Goal: Task Accomplishment & Management: Complete application form

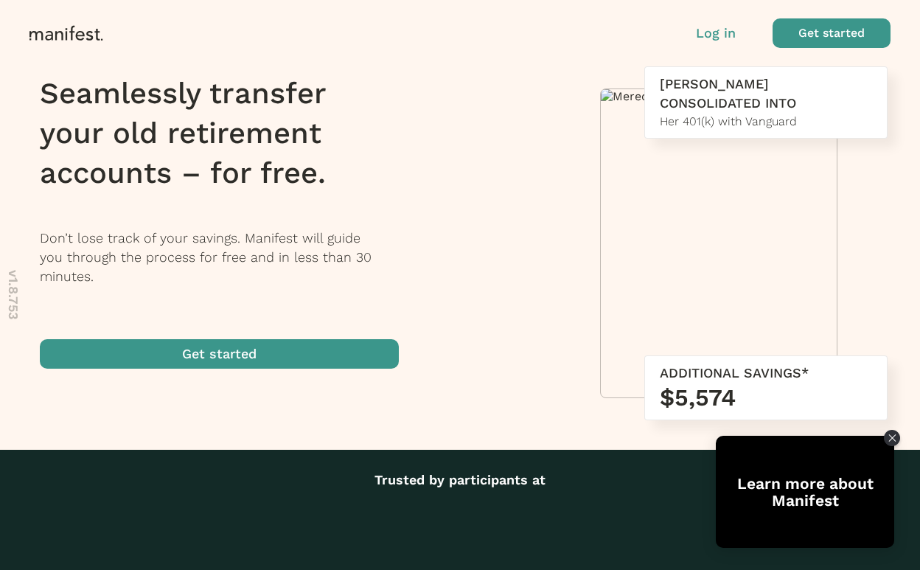
click at [708, 35] on p "Log in" at bounding box center [716, 33] width 40 height 19
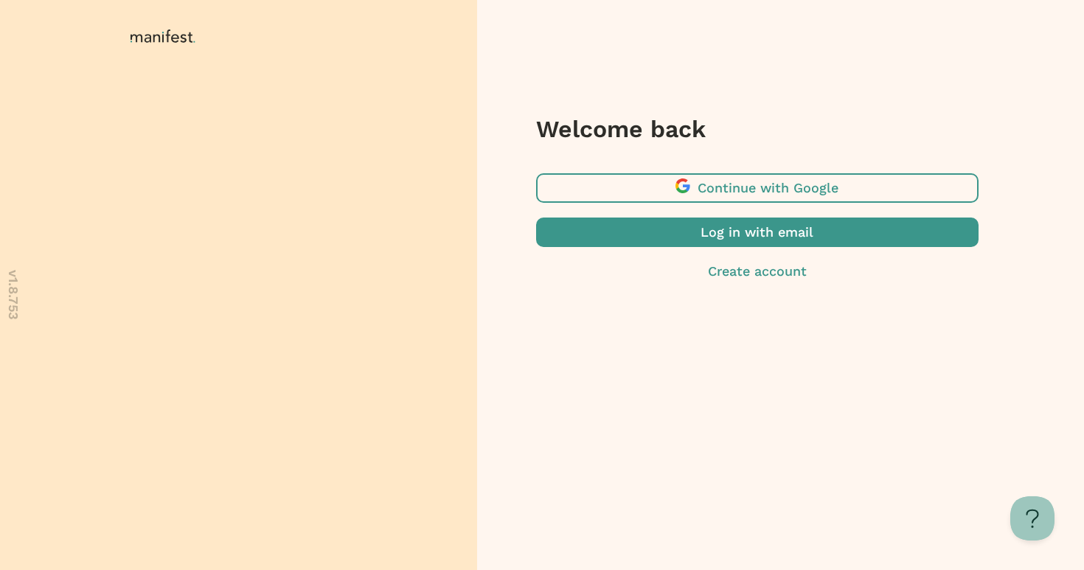
click at [735, 236] on span "button" at bounding box center [757, 232] width 442 height 29
click at [742, 233] on span "button" at bounding box center [757, 232] width 442 height 29
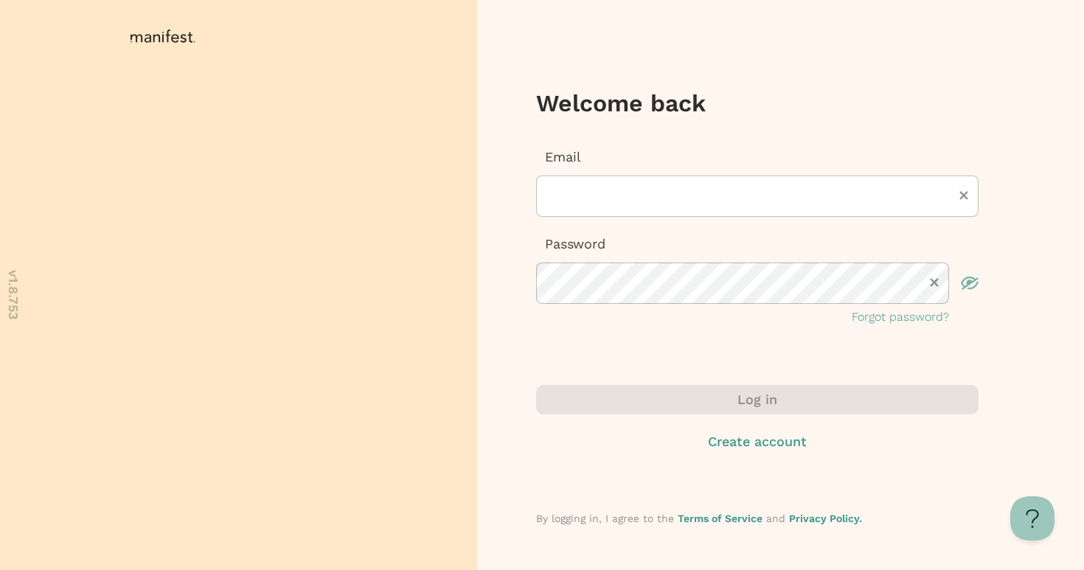
click at [757, 438] on p "Create account" at bounding box center [757, 441] width 442 height 19
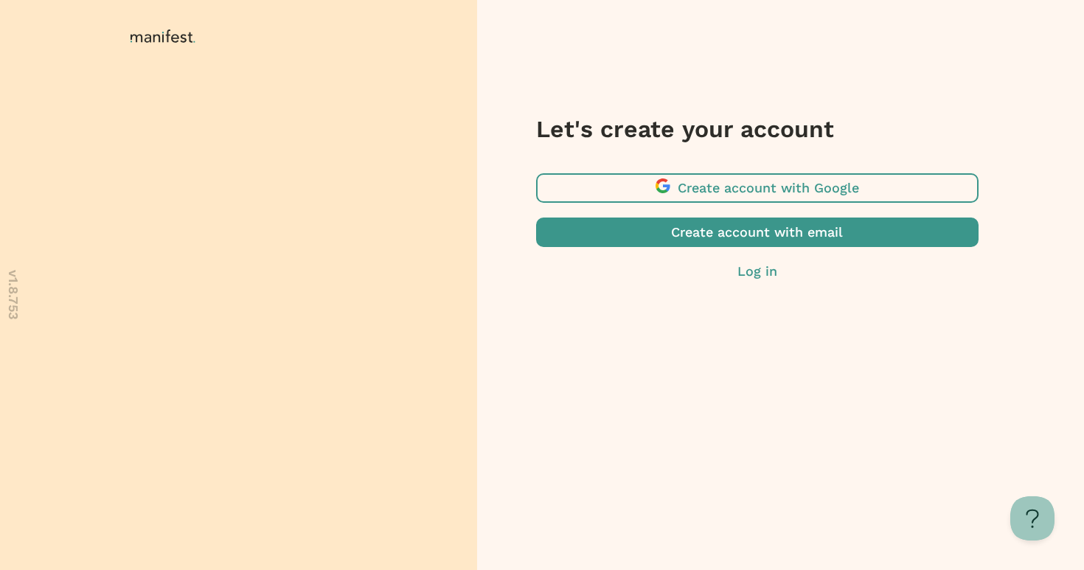
click at [728, 186] on span "button" at bounding box center [757, 187] width 442 height 29
click at [723, 218] on span "button" at bounding box center [757, 232] width 442 height 29
click at [424, 58] on img at bounding box center [443, 51] width 38 height 14
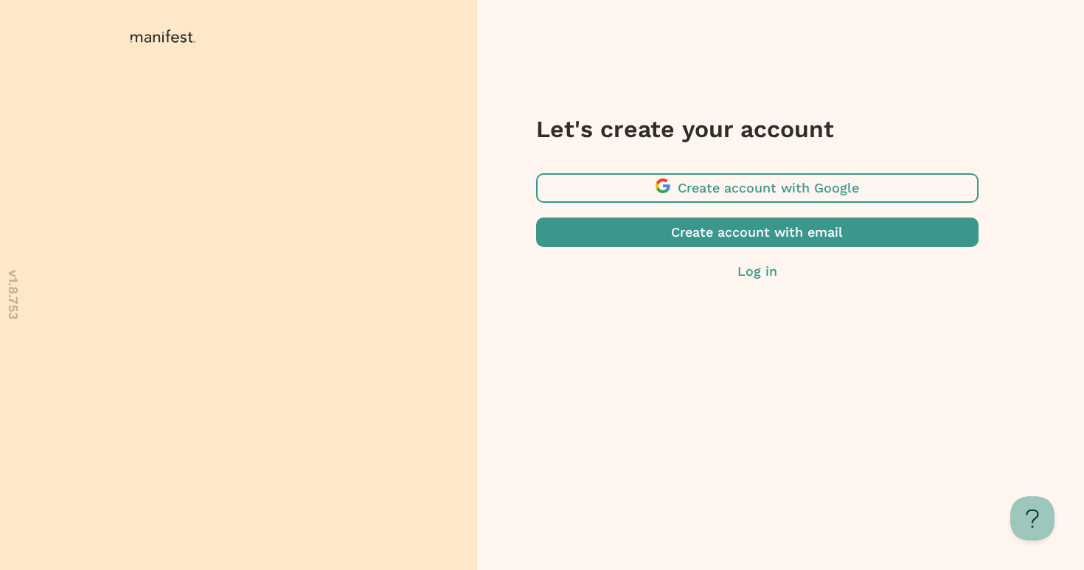
click at [424, 58] on img at bounding box center [443, 51] width 38 height 14
click at [528, 409] on div "Let's create your account Create account with Google Create account with email …" at bounding box center [756, 285] width 558 height 570
